Goal: Task Accomplishment & Management: Complete application form

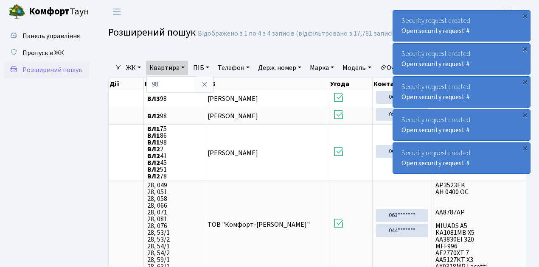
select select "25"
click at [39, 53] on span "Пропуск в ЖК" at bounding box center [43, 52] width 42 height 9
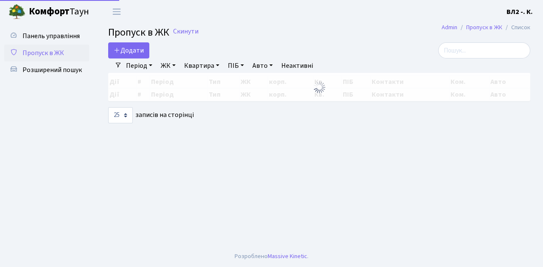
select select "25"
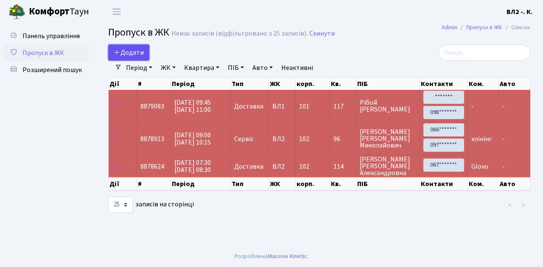
click at [132, 55] on span "Додати" at bounding box center [129, 52] width 30 height 9
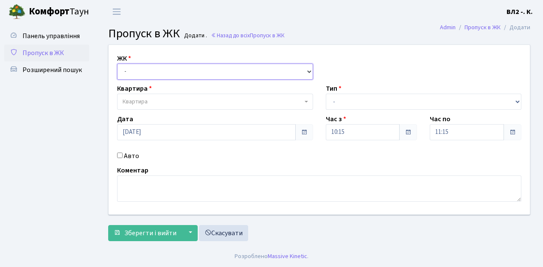
click at [137, 67] on select "- ВЛ1, Ужгородський пров., 4/1 ВЛ2, Голосіївський просп., 76 ВЛ3, пр.Голосіївсь…" at bounding box center [215, 72] width 196 height 16
select select "317"
click at [117, 64] on select "- ВЛ1, Ужгородський пров., 4/1 ВЛ2, Голосіївський просп., 76 ВЛ3, пр.Голосіївсь…" at bounding box center [215, 72] width 196 height 16
select select
click at [162, 104] on span "Квартира" at bounding box center [213, 102] width 180 height 8
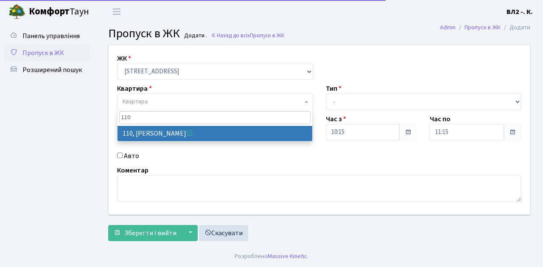
type input "110"
select select "38266"
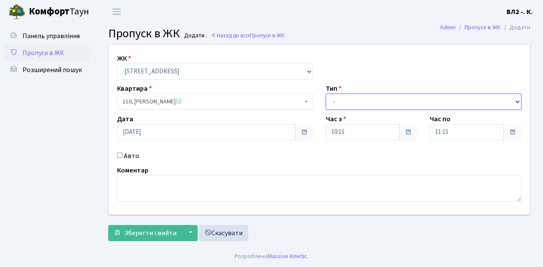
click at [347, 101] on select "- Доставка Таксі Гості Сервіс" at bounding box center [424, 102] width 196 height 16
select select "18"
click at [326, 94] on select "- Доставка Таксі Гості Сервіс" at bounding box center [424, 102] width 196 height 16
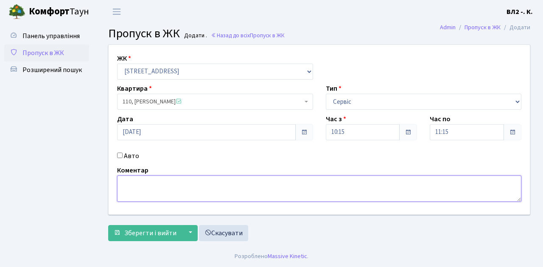
click at [124, 186] on textarea at bounding box center [319, 189] width 404 height 26
type textarea "клінінг"
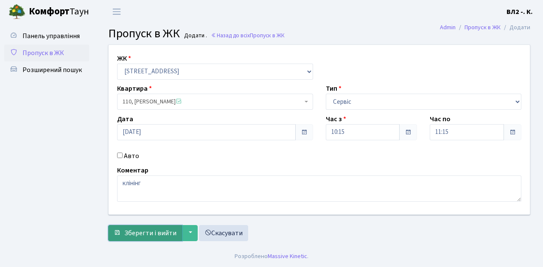
click at [157, 233] on span "Зберегти і вийти" at bounding box center [150, 233] width 52 height 9
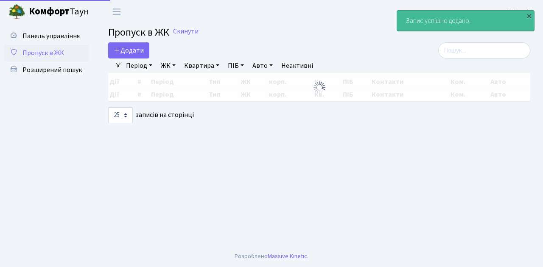
select select "25"
